Goal: Task Accomplishment & Management: Manage account settings

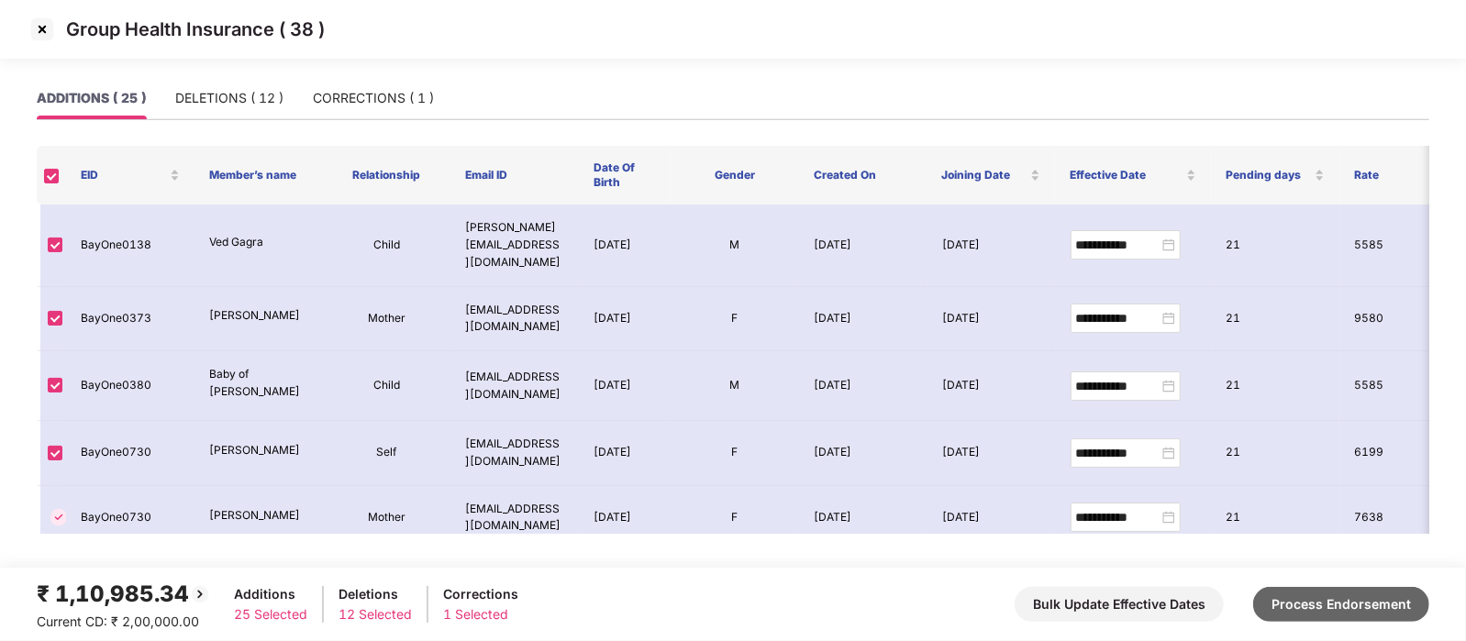
click at [1310, 609] on button "Process Endorsement" at bounding box center [1342, 604] width 176 height 35
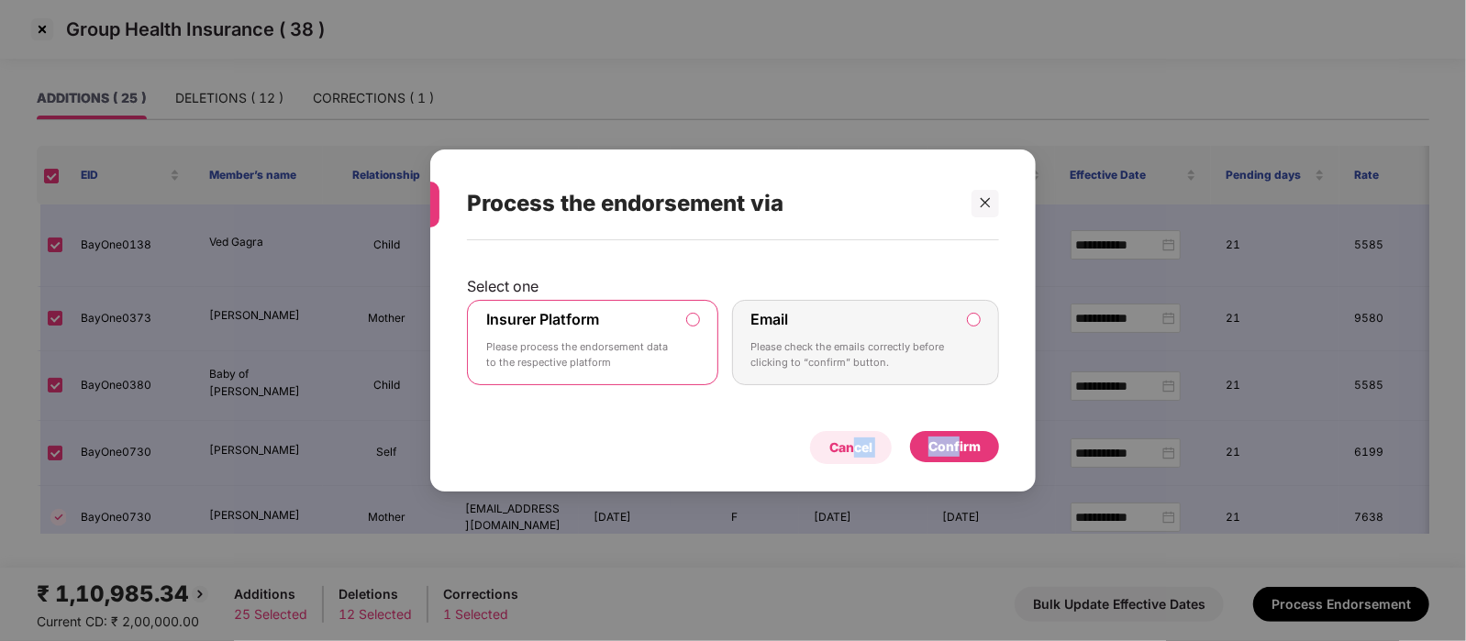
drag, startPoint x: 959, startPoint y: 442, endPoint x: 852, endPoint y: 450, distance: 107.6
click at [852, 450] on div "Cancel Confirm" at bounding box center [733, 443] width 532 height 42
click at [773, 451] on div "Cancel Confirm" at bounding box center [733, 443] width 532 height 42
click at [839, 447] on div "Cancel" at bounding box center [851, 448] width 43 height 20
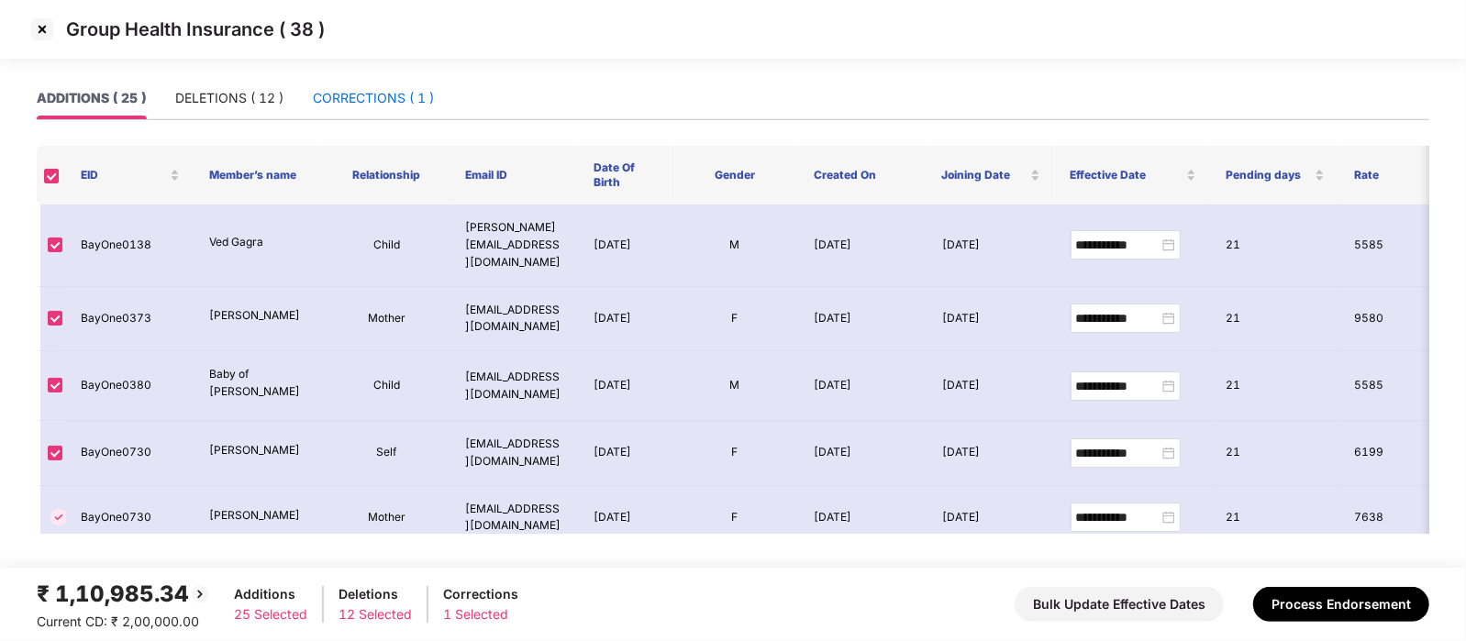
click at [351, 103] on div "CORRECTIONS ( 1 )" at bounding box center [373, 98] width 121 height 20
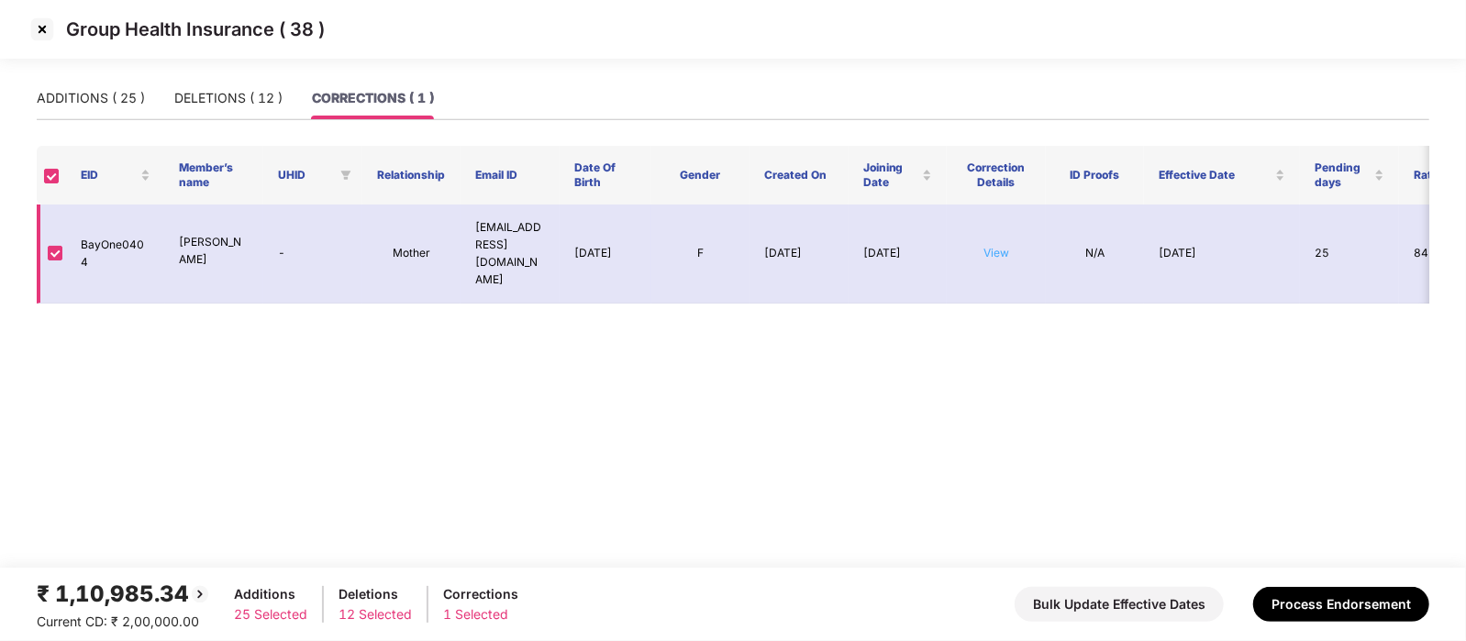
click at [996, 248] on link "View" at bounding box center [997, 253] width 26 height 14
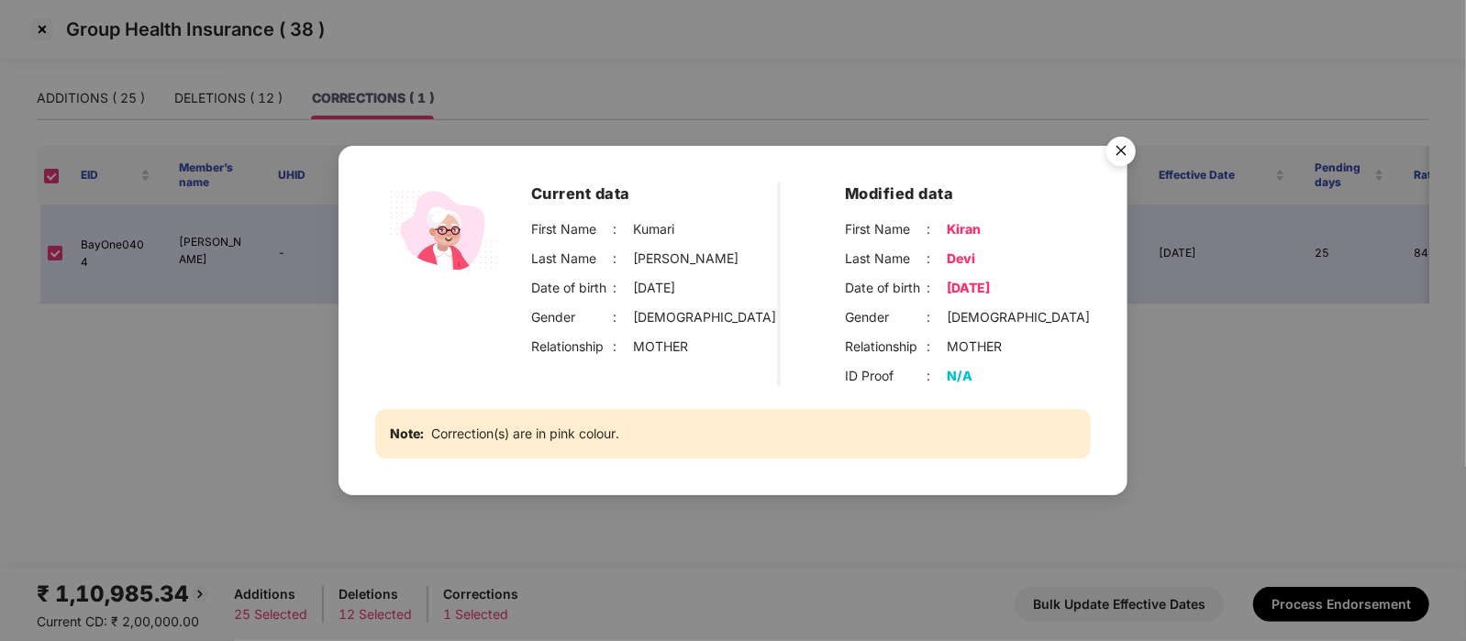
click at [1120, 149] on img "Close" at bounding box center [1121, 153] width 51 height 51
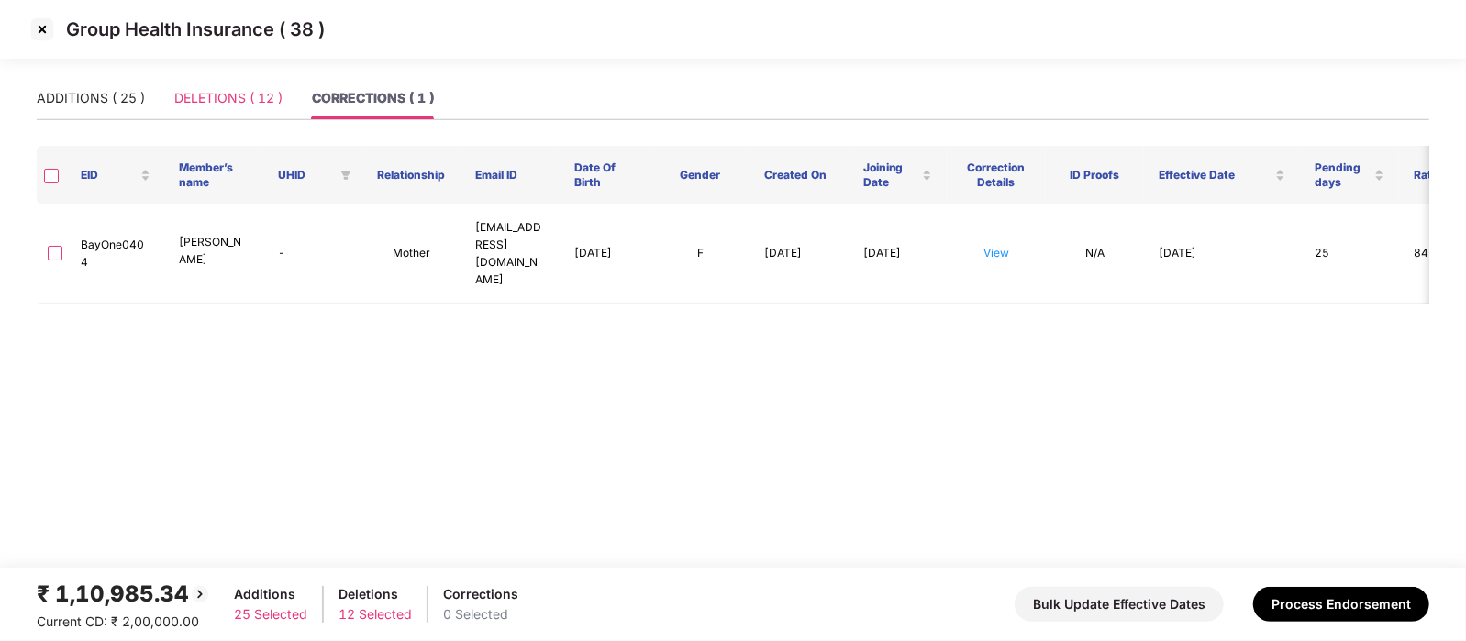
click at [225, 109] on div "DELETIONS ( 12 )" at bounding box center [228, 98] width 108 height 42
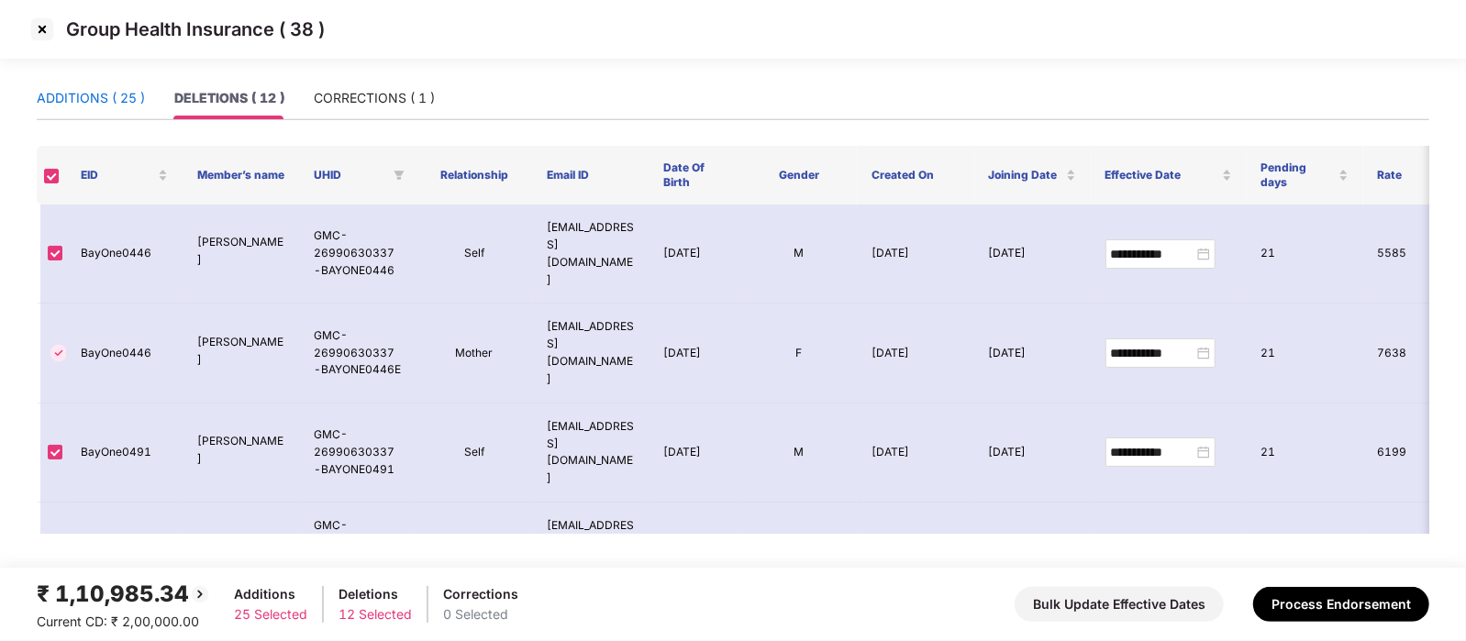
click at [119, 107] on div "ADDITIONS ( 25 )" at bounding box center [91, 98] width 108 height 20
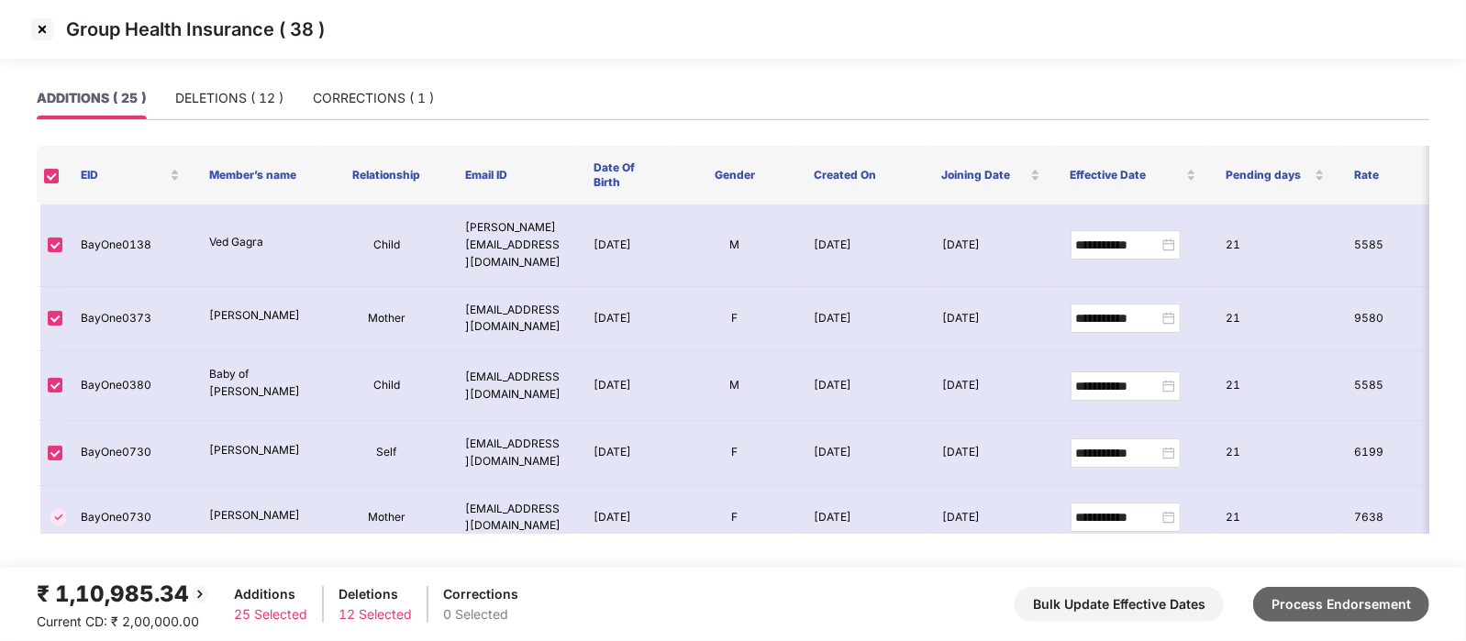
click at [1339, 603] on button "Process Endorsement" at bounding box center [1342, 604] width 176 height 35
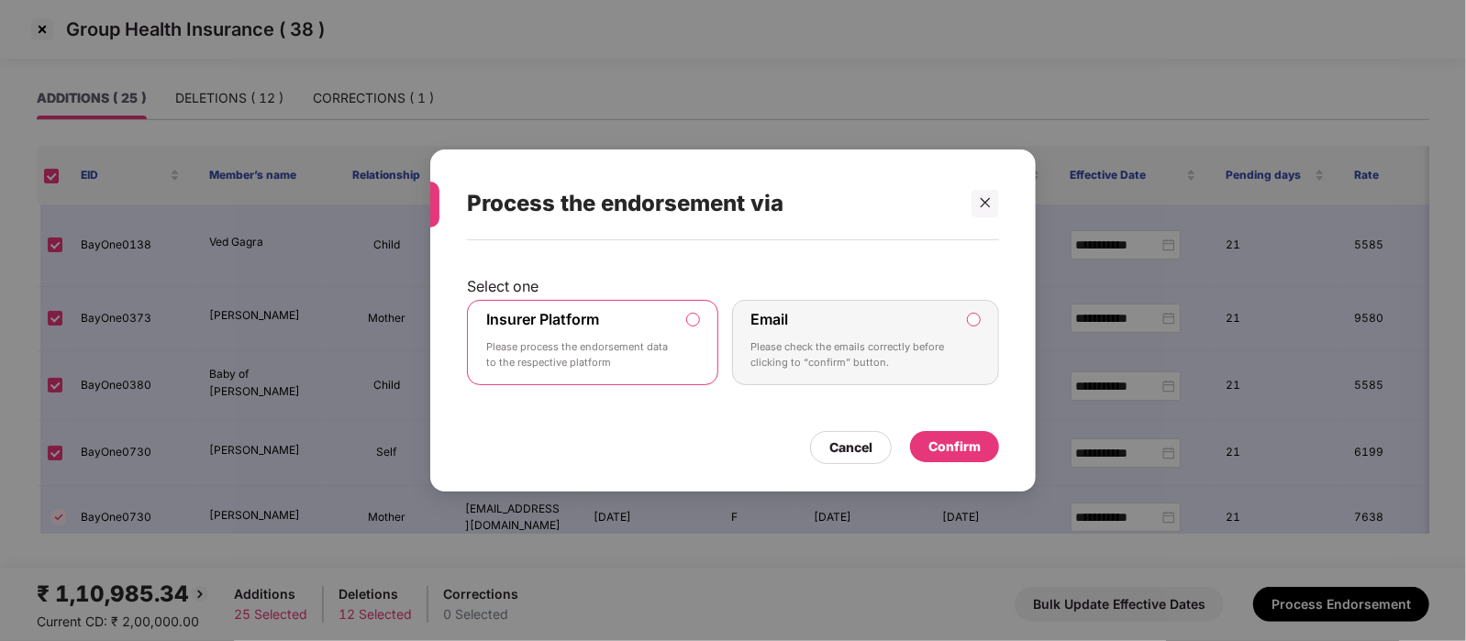
click at [969, 448] on div "Confirm" at bounding box center [955, 447] width 52 height 20
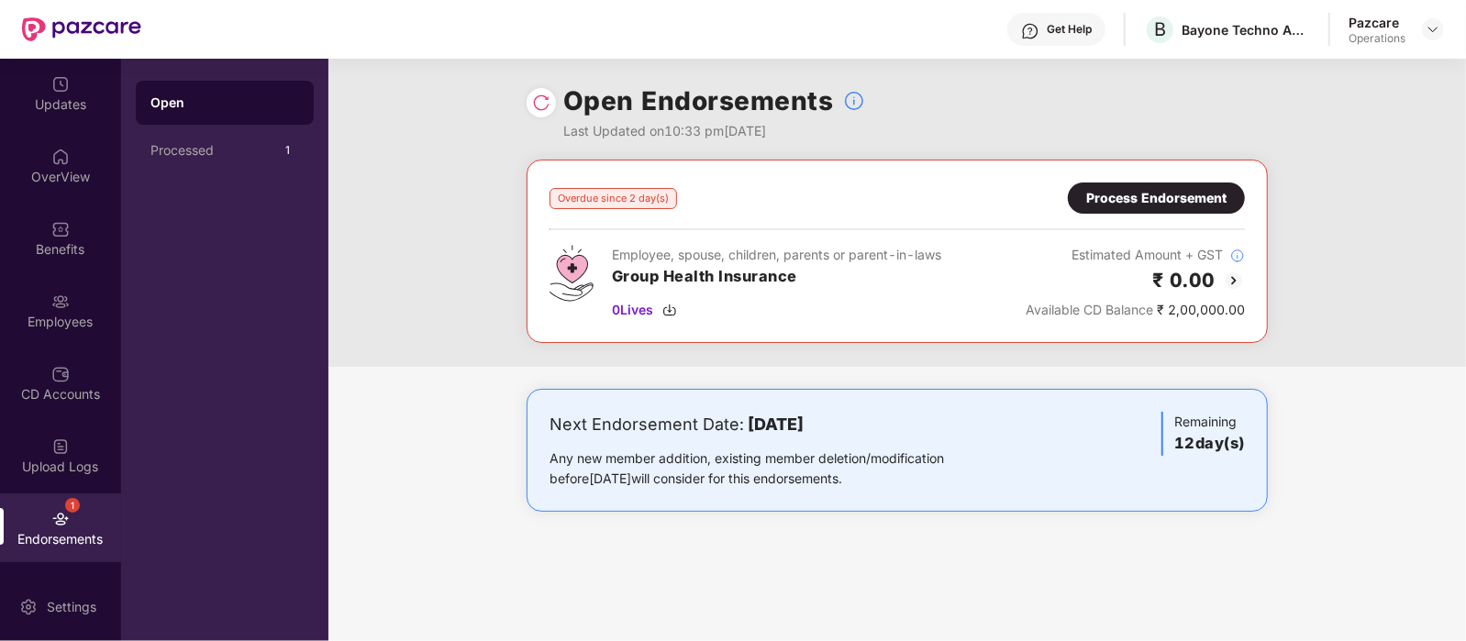
click at [1136, 190] on div "Process Endorsement" at bounding box center [1157, 198] width 140 height 20
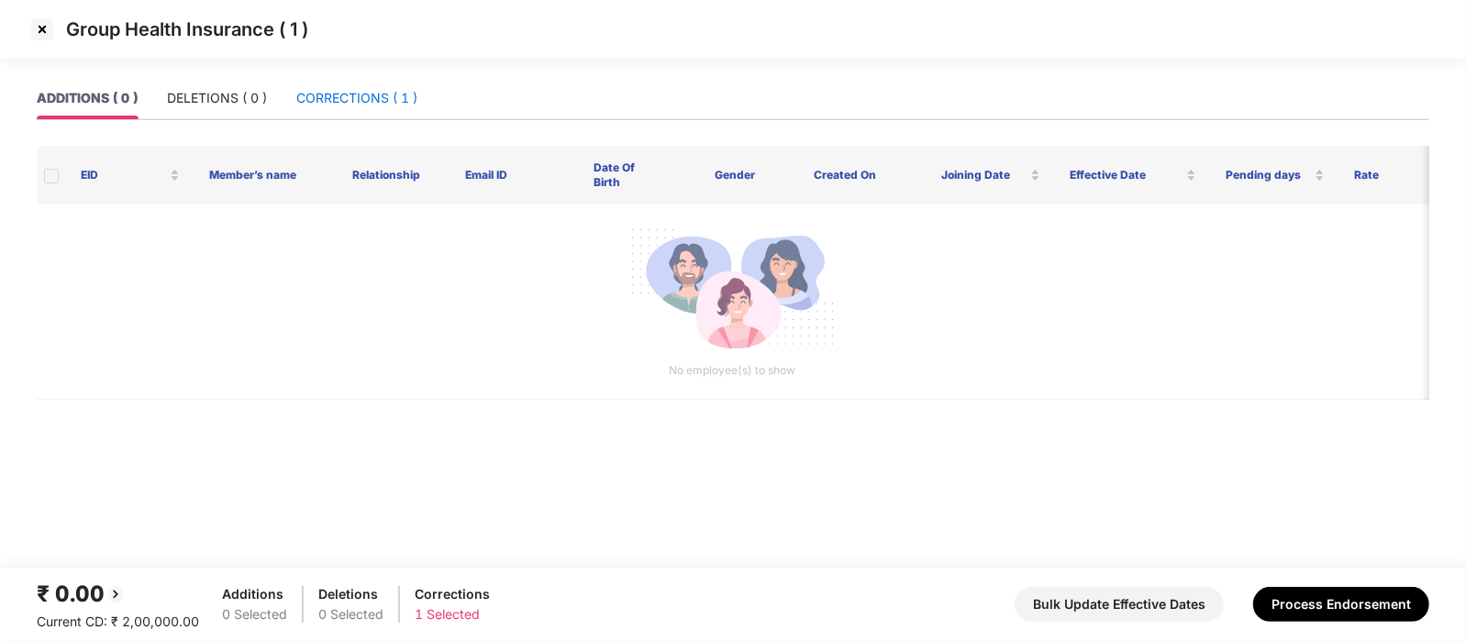
click at [373, 106] on div "CORRECTIONS ( 1 )" at bounding box center [356, 98] width 121 height 20
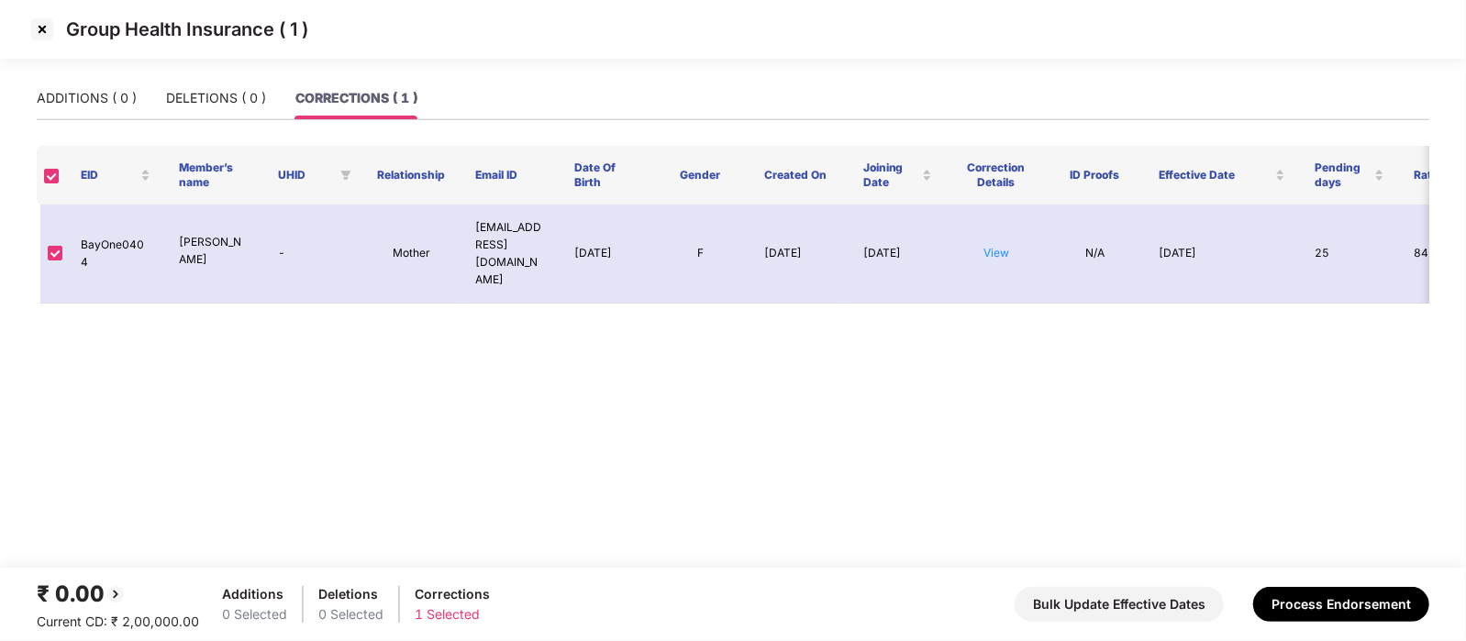
click at [46, 20] on img at bounding box center [42, 29] width 29 height 29
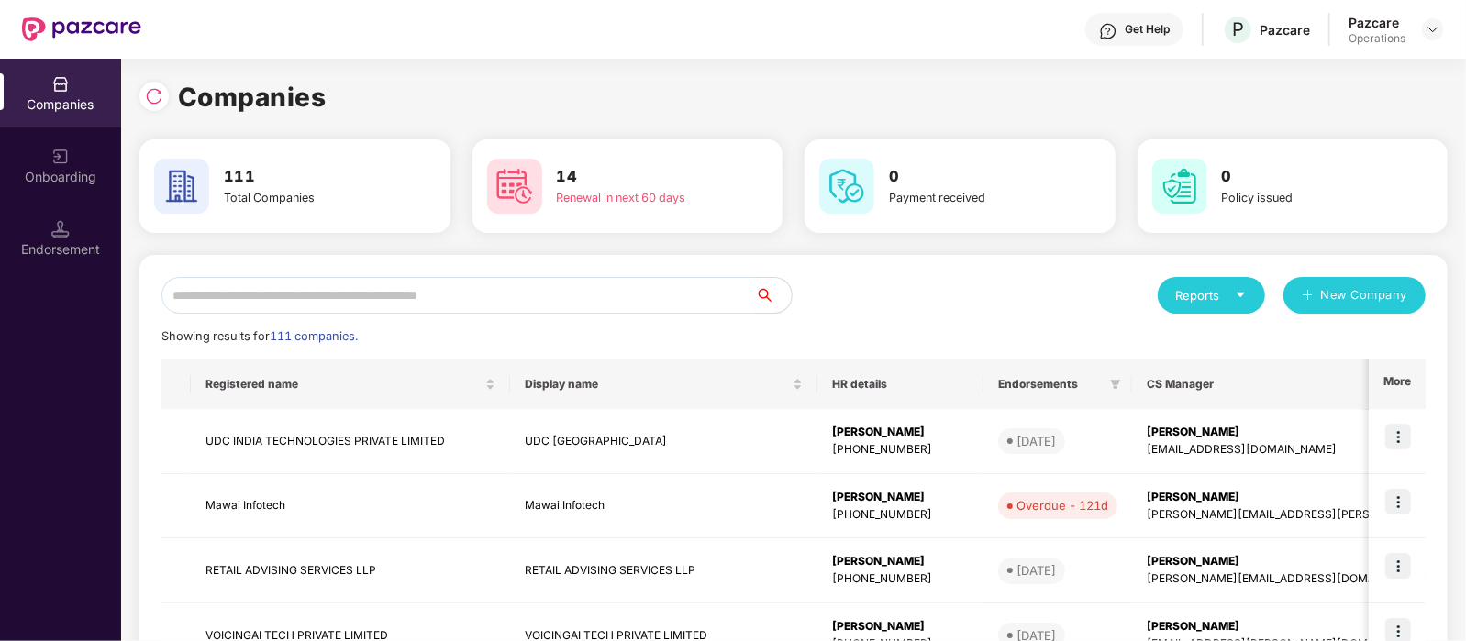
click at [344, 286] on input "text" at bounding box center [459, 295] width 594 height 37
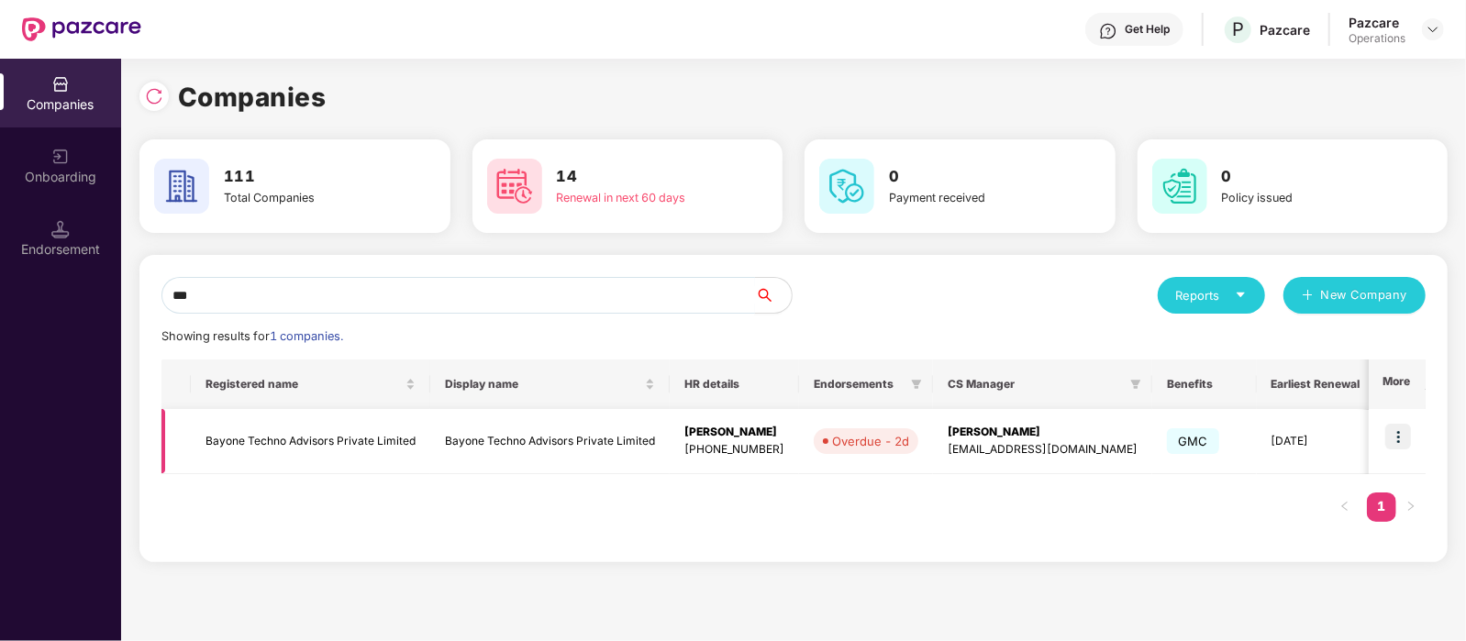
type input "***"
click at [390, 427] on td "Bayone Techno Advisors Private Limited" at bounding box center [311, 441] width 240 height 65
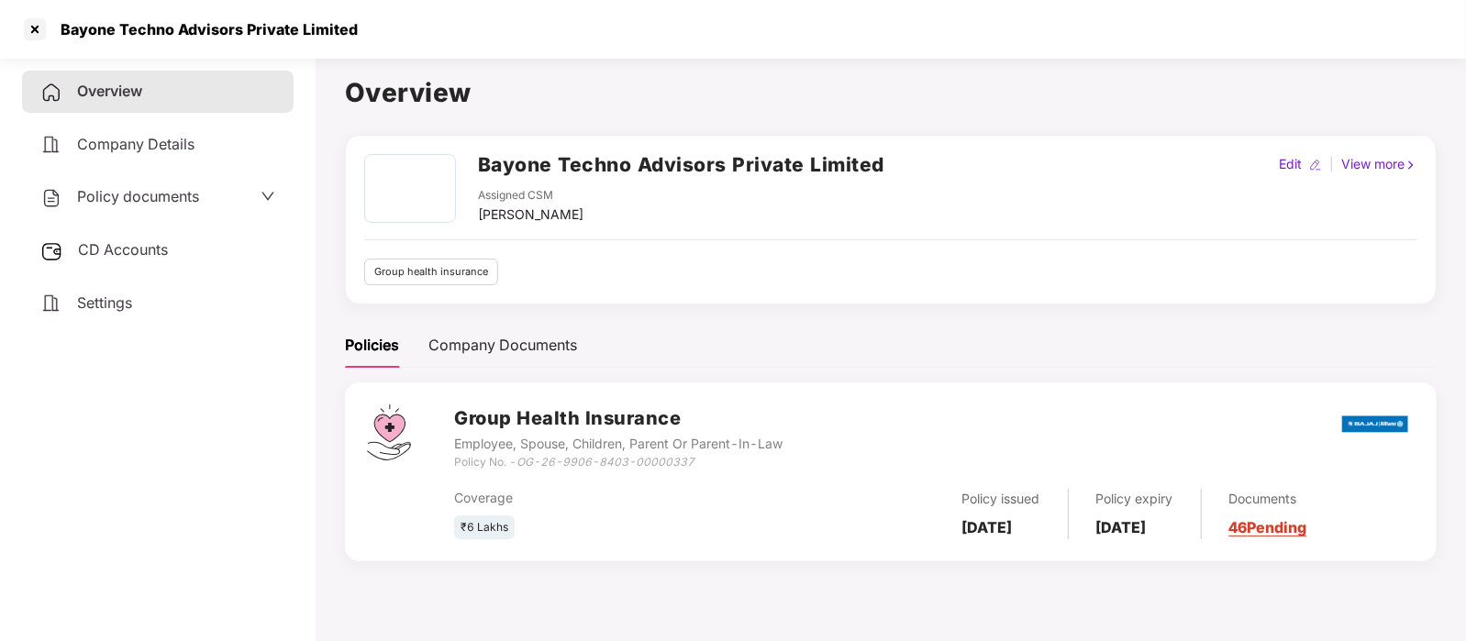
click at [141, 252] on span "CD Accounts" at bounding box center [123, 249] width 90 height 18
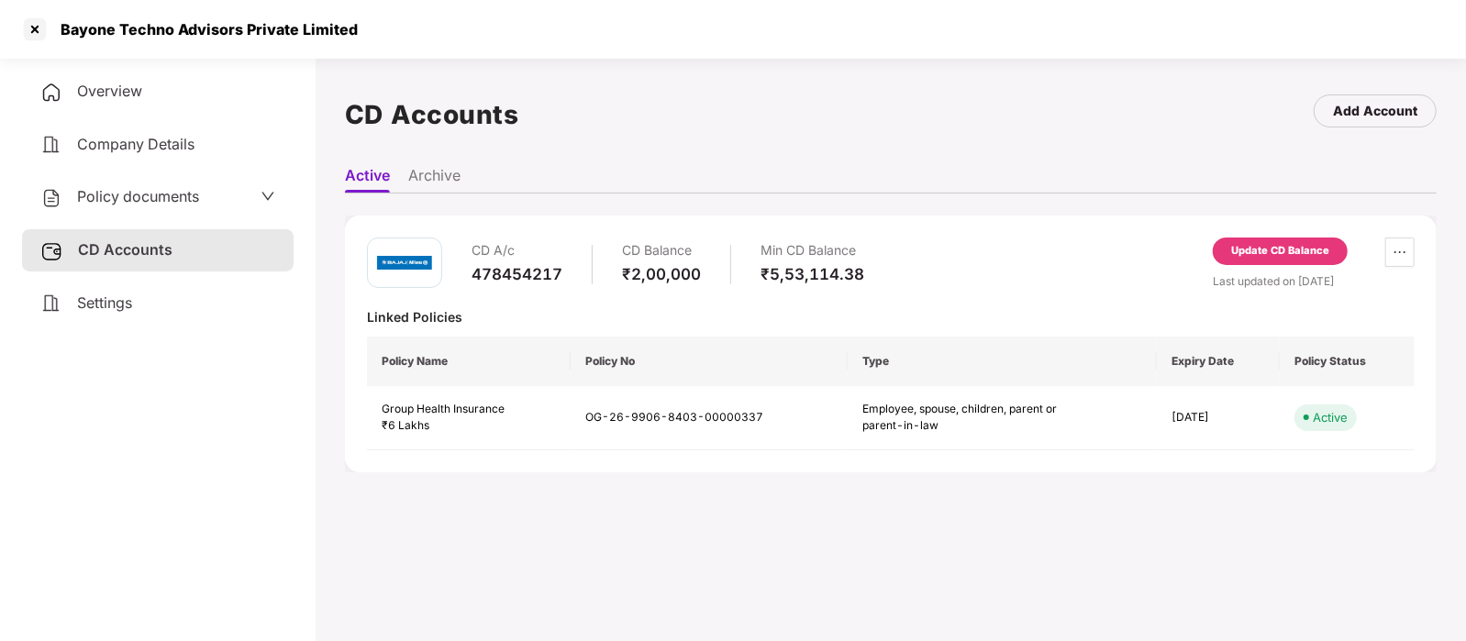
click at [1291, 252] on div "Update CD Balance" at bounding box center [1281, 251] width 98 height 17
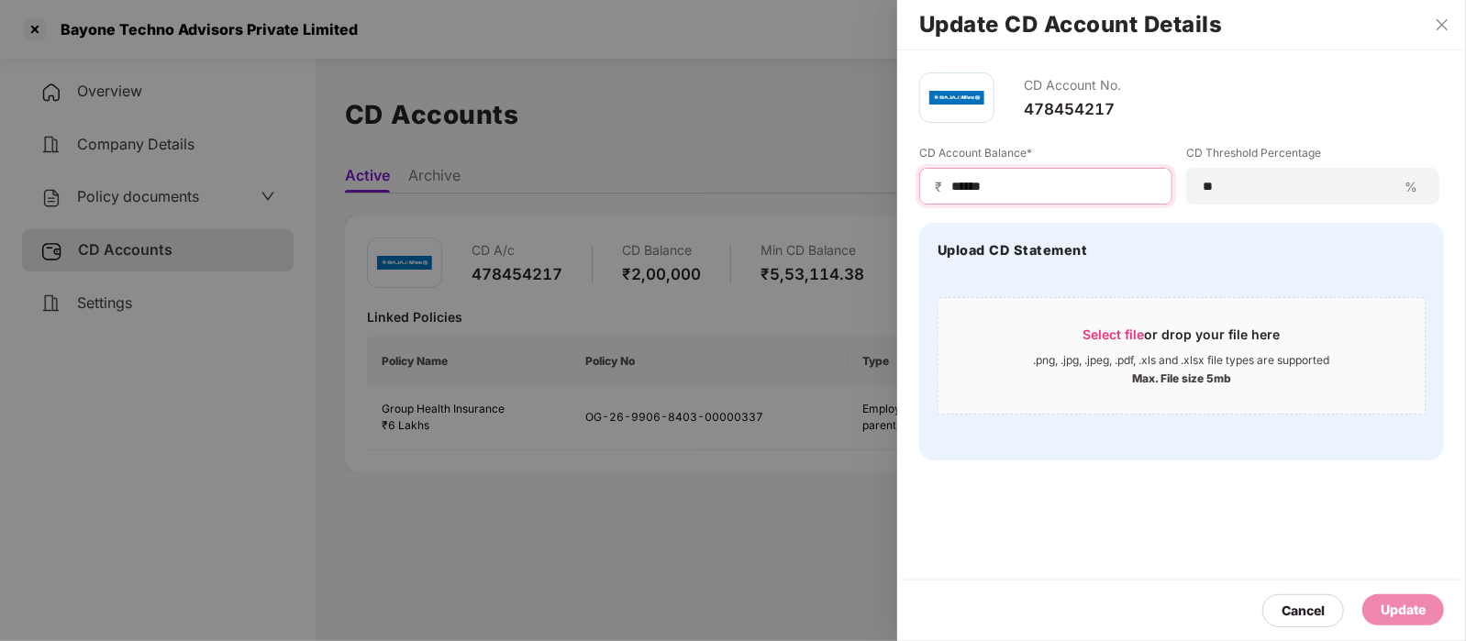
click at [1069, 179] on input "******" at bounding box center [1053, 186] width 207 height 19
type input "*"
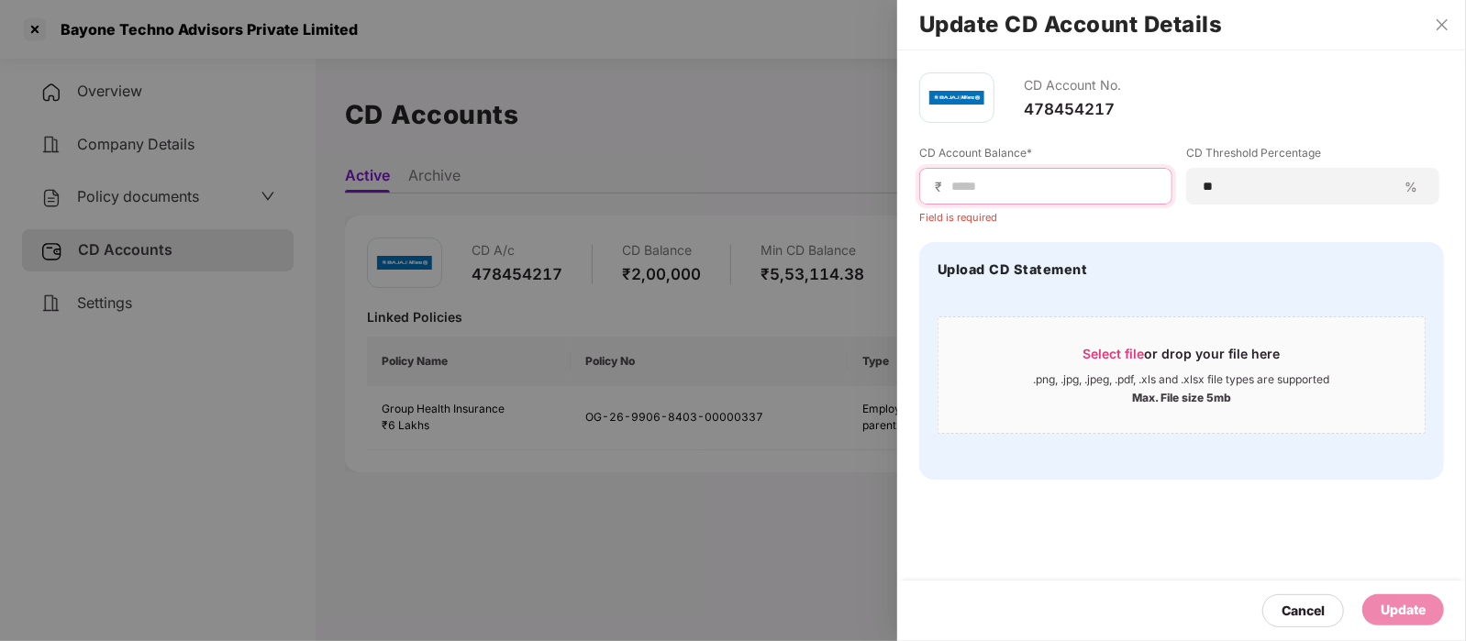
paste input "*****"
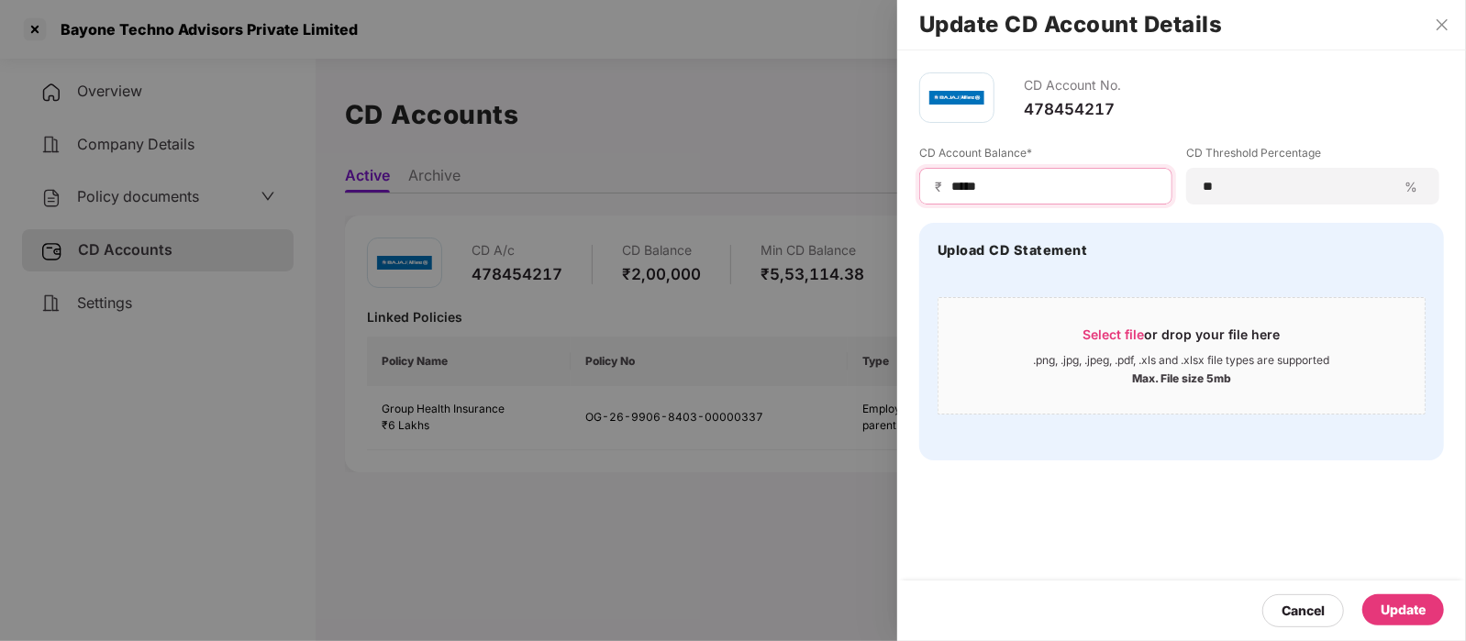
type input "*****"
click at [1415, 602] on div "Update" at bounding box center [1403, 610] width 45 height 20
